Goal: Navigation & Orientation: Find specific page/section

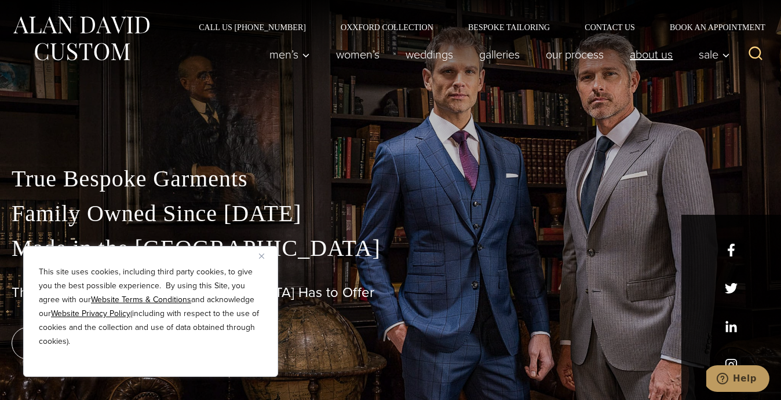
click at [637, 53] on link "About Us" at bounding box center [651, 54] width 69 height 23
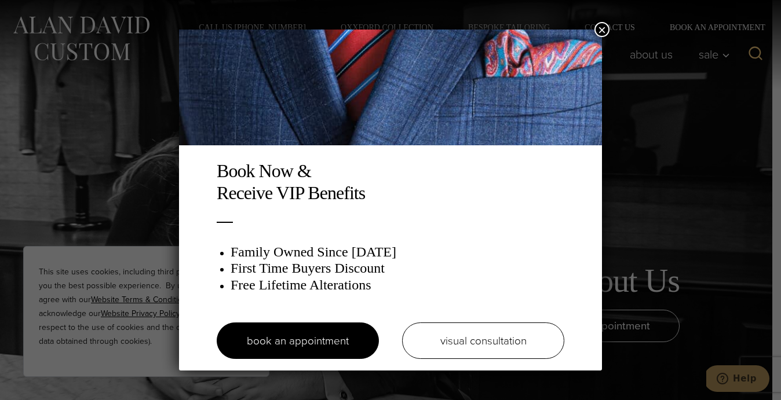
click at [603, 27] on button "×" at bounding box center [601, 29] width 15 height 15
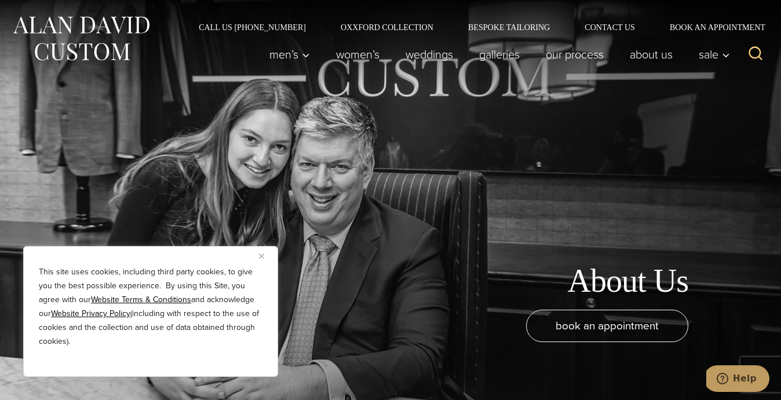
click at [560, 100] on div "About Us book an appointment" at bounding box center [390, 200] width 781 height 400
click at [264, 251] on button "Close" at bounding box center [266, 256] width 14 height 14
